Goal: Transaction & Acquisition: Obtain resource

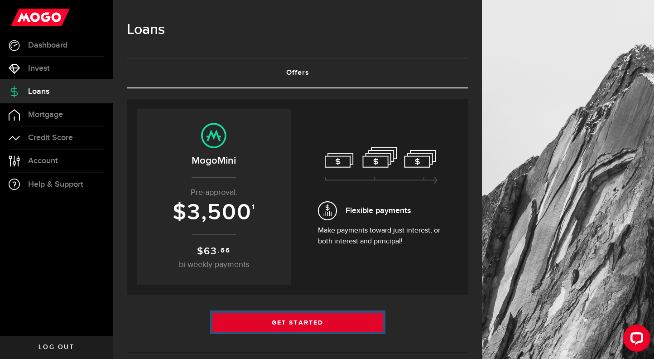
click at [315, 320] on link "Get Started" at bounding box center [297, 321] width 171 height 19
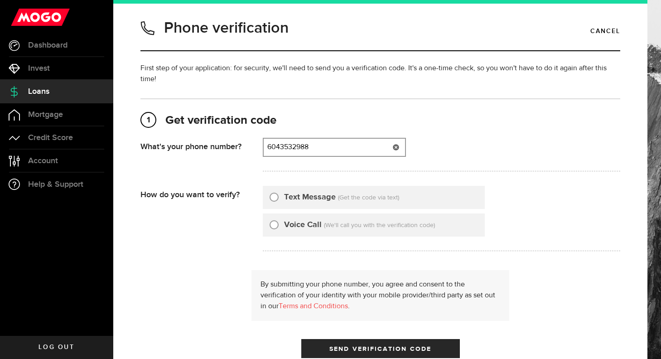
type input "6043532988"
click at [277, 197] on input "Text Message" at bounding box center [273, 195] width 9 height 9
radio input "true"
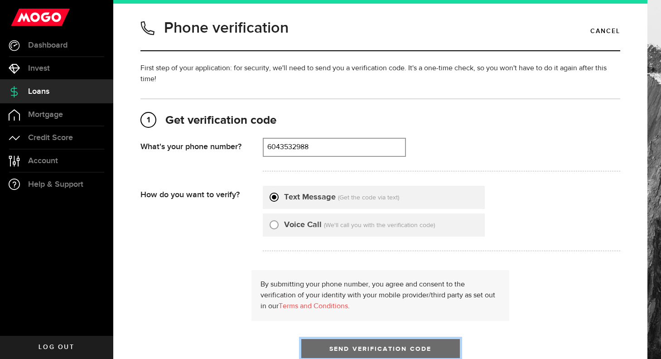
click at [365, 351] on span "Send Verification Code" at bounding box center [380, 349] width 102 height 6
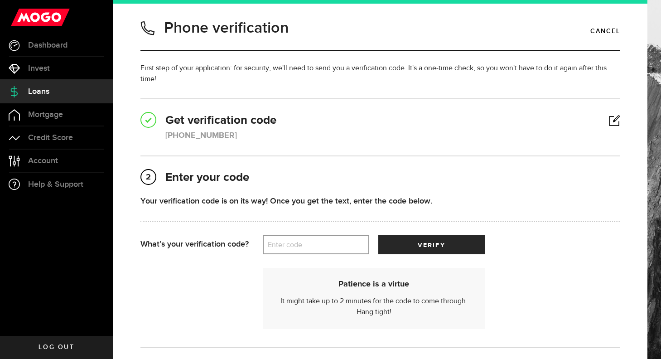
click at [356, 252] on label "Enter code" at bounding box center [316, 245] width 106 height 19
click at [356, 252] on input "Enter code" at bounding box center [316, 244] width 106 height 19
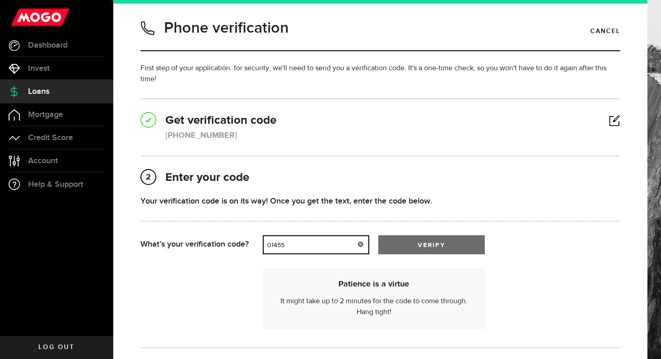
type input "01455"
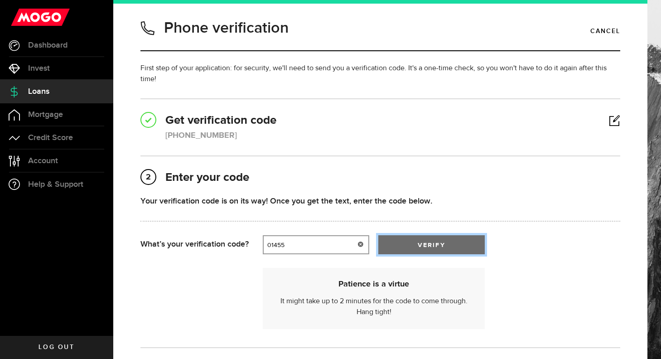
click at [423, 244] on span "verify" at bounding box center [431, 245] width 27 height 6
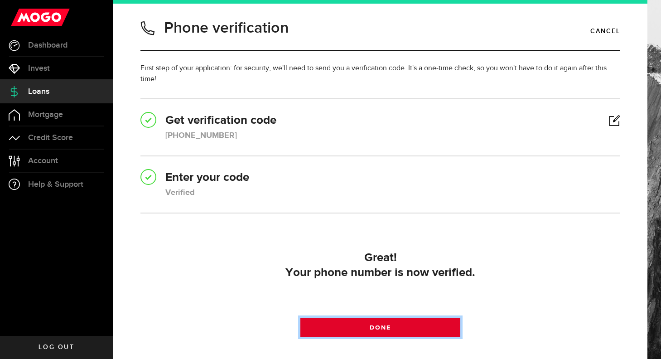
click at [383, 330] on span "Done" at bounding box center [380, 327] width 21 height 6
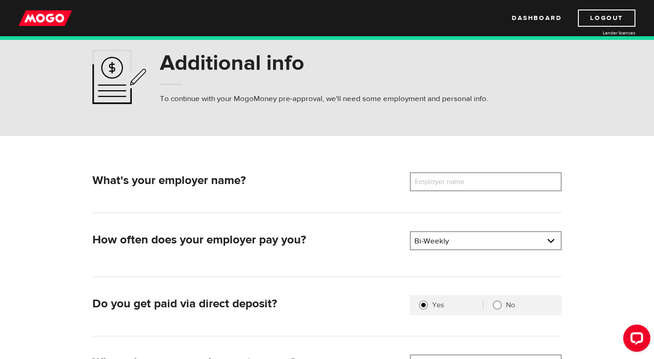
scroll to position [43, 0]
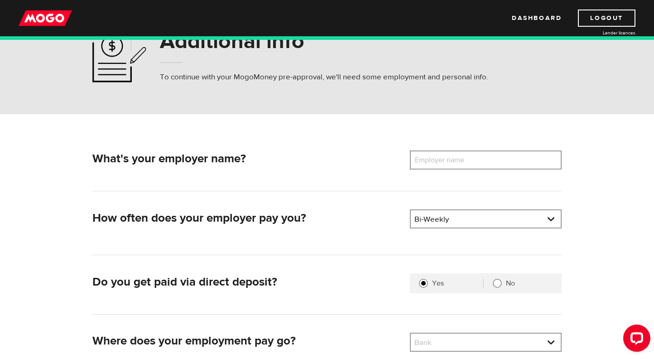
click at [459, 158] on label "Employer name" at bounding box center [446, 159] width 73 height 19
click at [459, 158] on input "Employer name" at bounding box center [486, 159] width 152 height 19
click at [474, 164] on label "Employer name" at bounding box center [446, 159] width 73 height 19
click at [474, 164] on input "Employer name" at bounding box center [486, 159] width 152 height 19
paste input "NORTH SHORE JUNIOR TWINS COACHING STAFF"
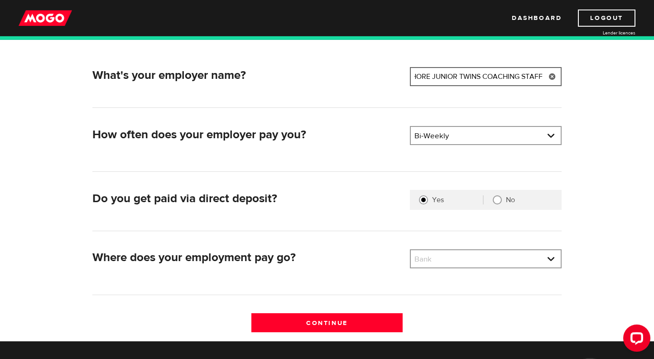
scroll to position [130, 0]
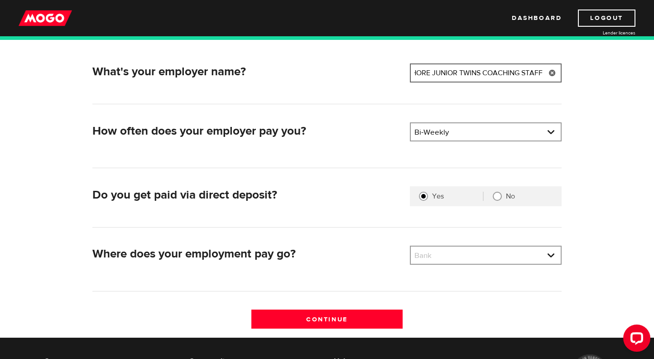
type input "NORTH SHORE JUNIOR TWINS COACHING STAFF"
click at [503, 197] on div "No" at bounding box center [518, 196] width 69 height 9
click at [501, 197] on input "No" at bounding box center [497, 196] width 9 height 9
radio input "true"
click at [495, 259] on link at bounding box center [486, 254] width 150 height 17
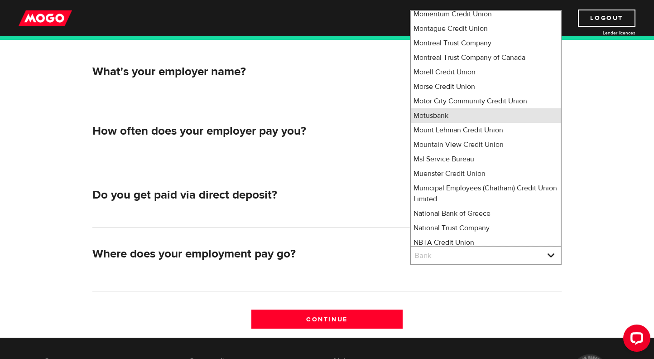
scroll to position [4581, 0]
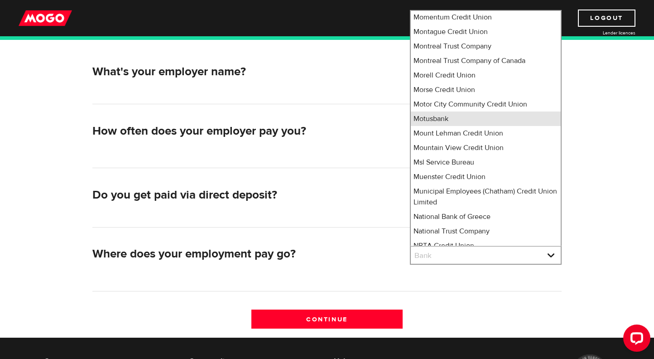
click at [455, 111] on li "Motusbank" at bounding box center [486, 118] width 150 height 14
select select "502"
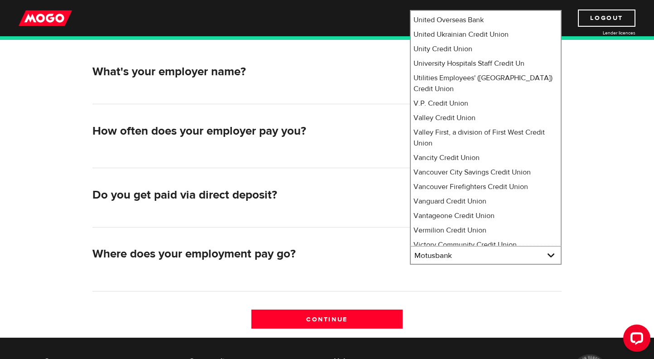
scroll to position [7204, 0]
